Goal: Find specific page/section: Find specific page/section

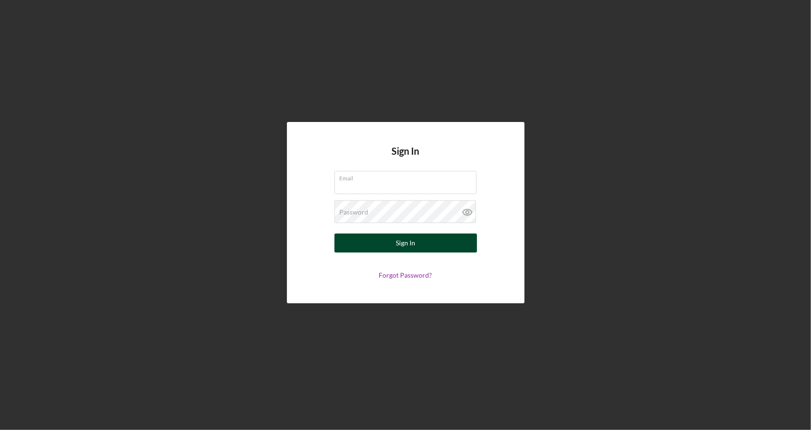
type input "[EMAIL_ADDRESS][DOMAIN_NAME]"
click at [437, 237] on button "Sign In" at bounding box center [405, 243] width 143 height 19
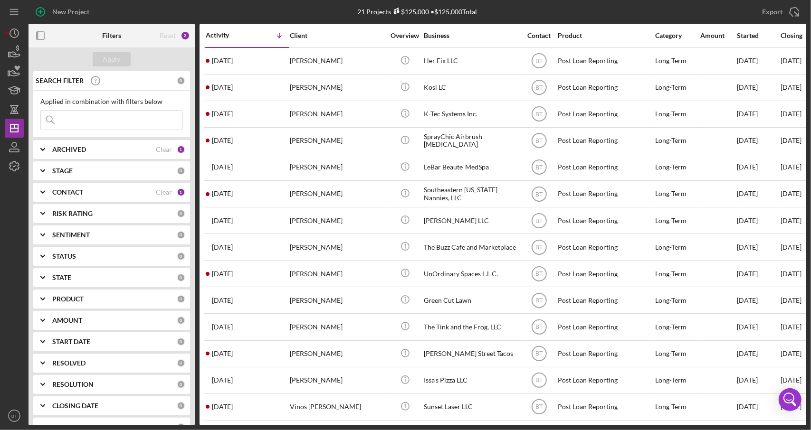
click at [67, 127] on input at bounding box center [112, 120] width 142 height 19
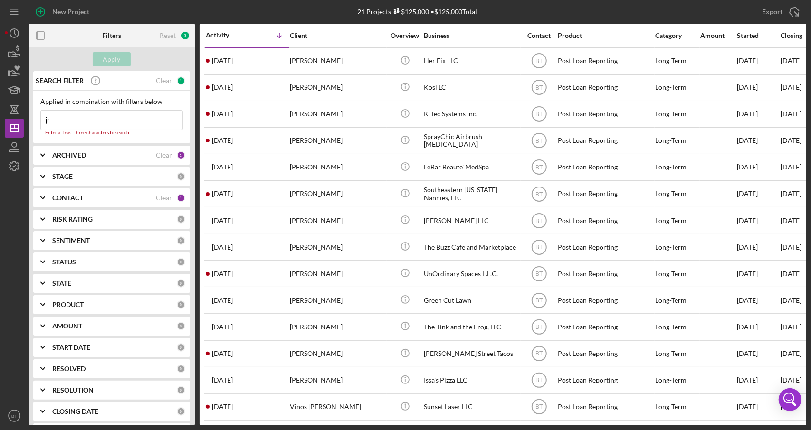
type input "j"
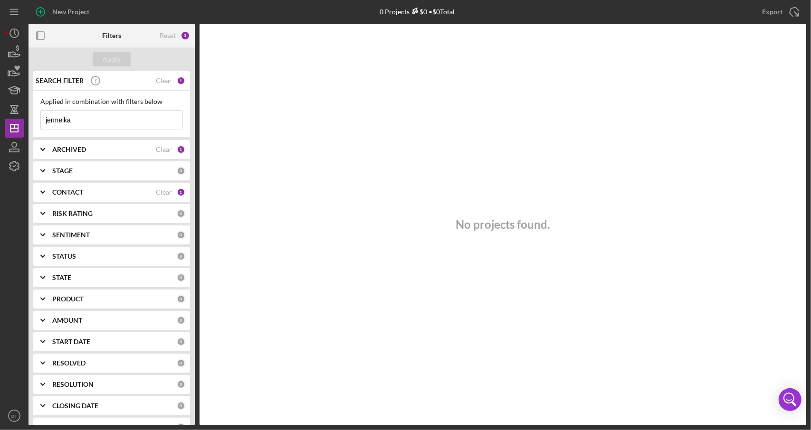
click at [77, 130] on div "Applied in combination with filters below jermeika Icon/Menu Close" at bounding box center [111, 114] width 157 height 47
click at [84, 122] on input "jermeika" at bounding box center [112, 120] width 142 height 19
type input "j"
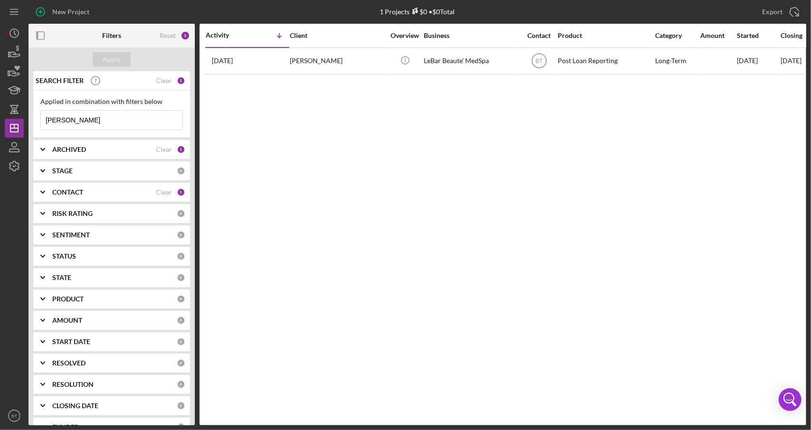
type input "[PERSON_NAME]"
